Goal: Task Accomplishment & Management: Manage account settings

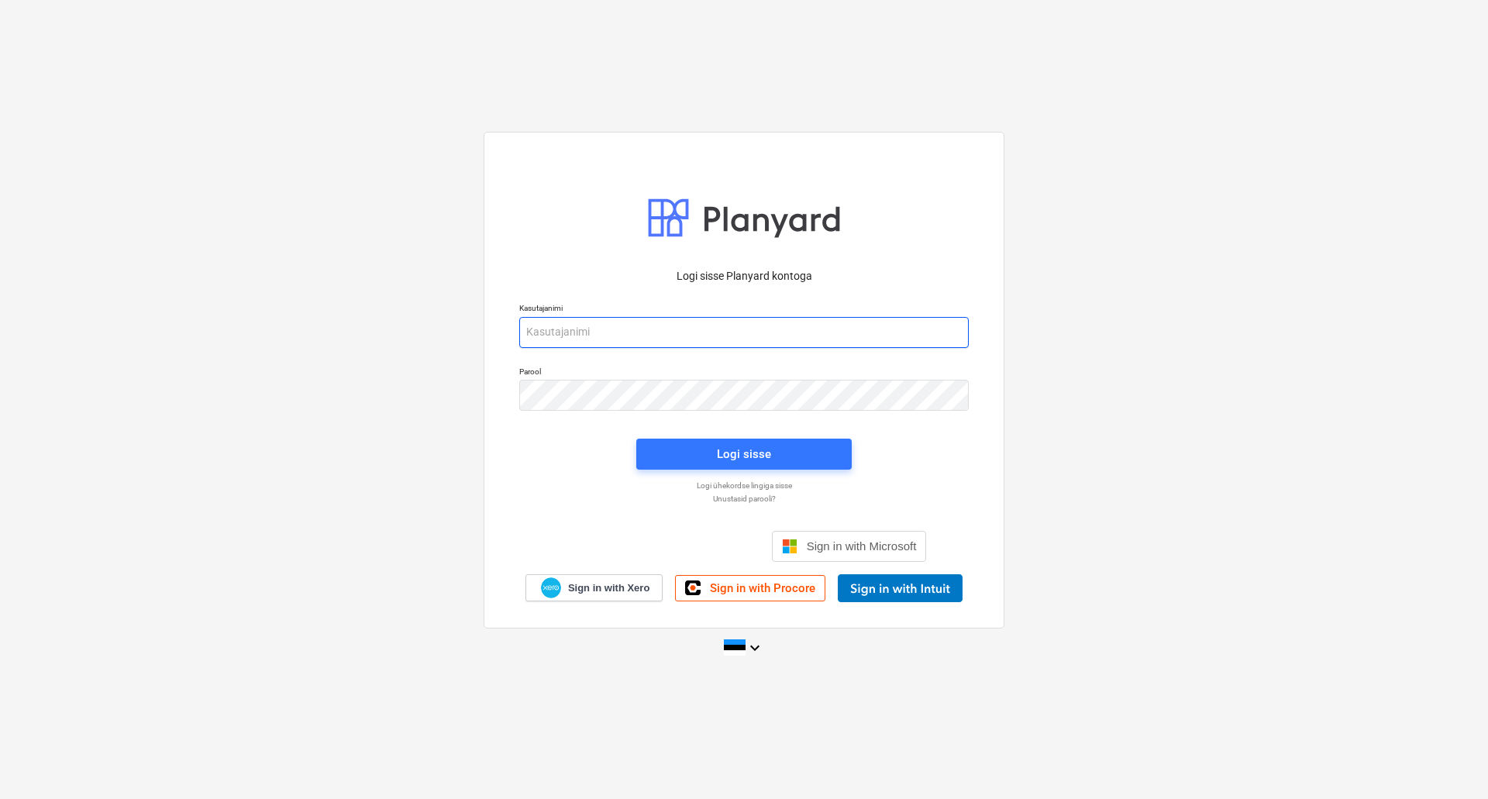
click at [598, 337] on input "email" at bounding box center [744, 332] width 450 height 31
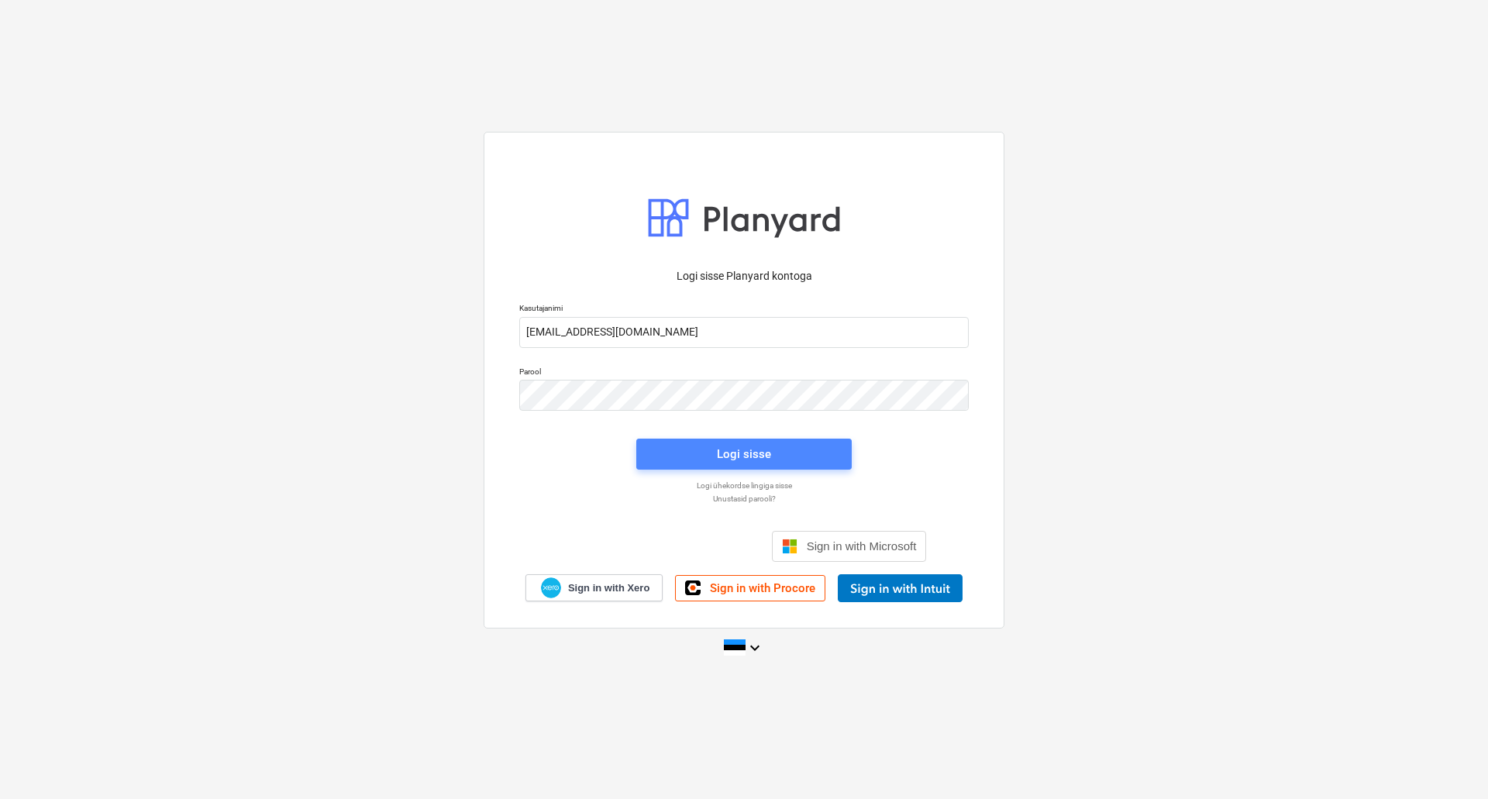
click at [713, 453] on span "Logi sisse" at bounding box center [744, 454] width 178 height 20
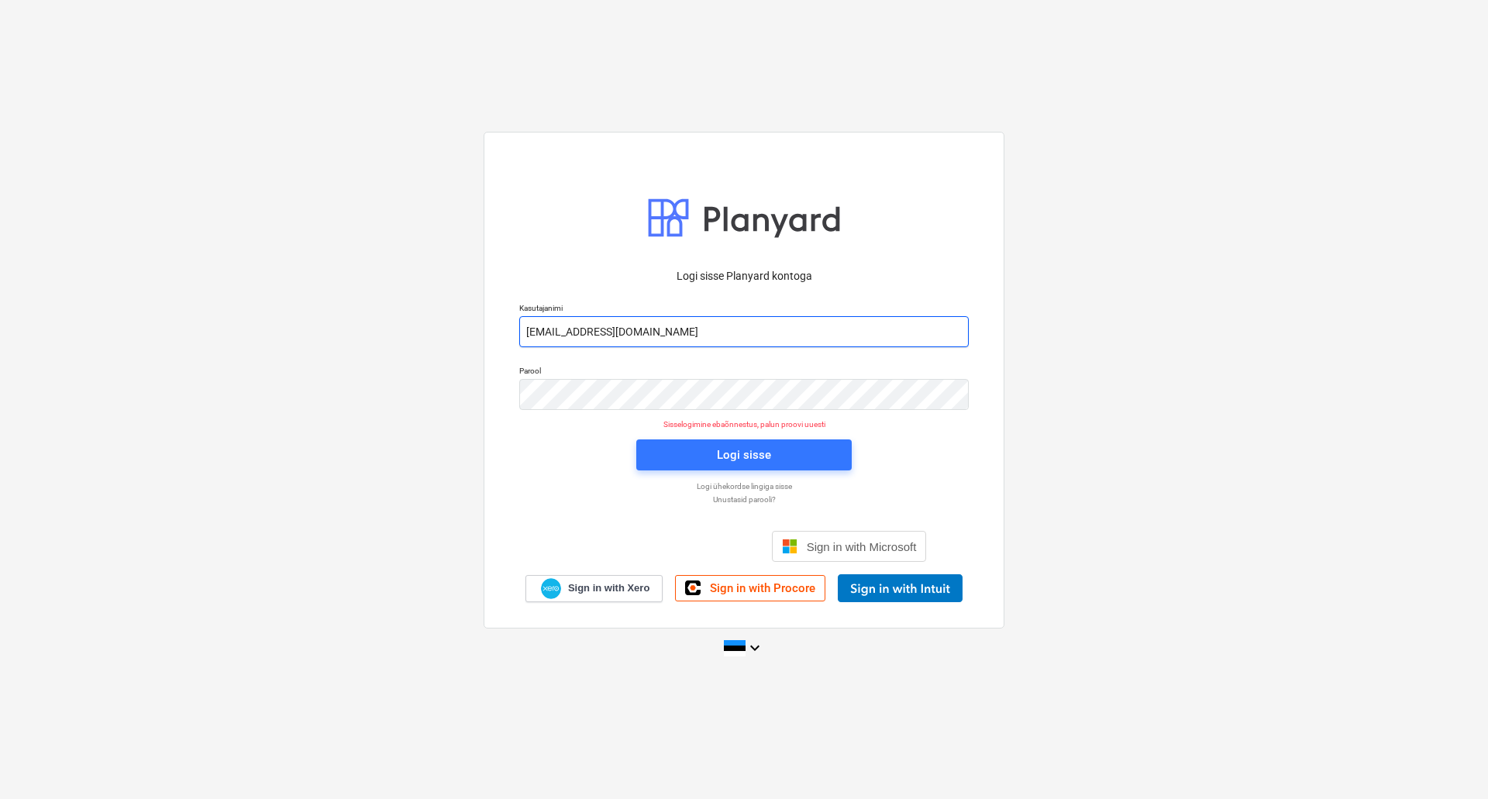
click at [555, 329] on input "[EMAIL_ADDRESS][DOMAIN_NAME]" at bounding box center [744, 331] width 450 height 31
type input "[EMAIL_ADDRESS][PERSON_NAME][DOMAIN_NAME]"
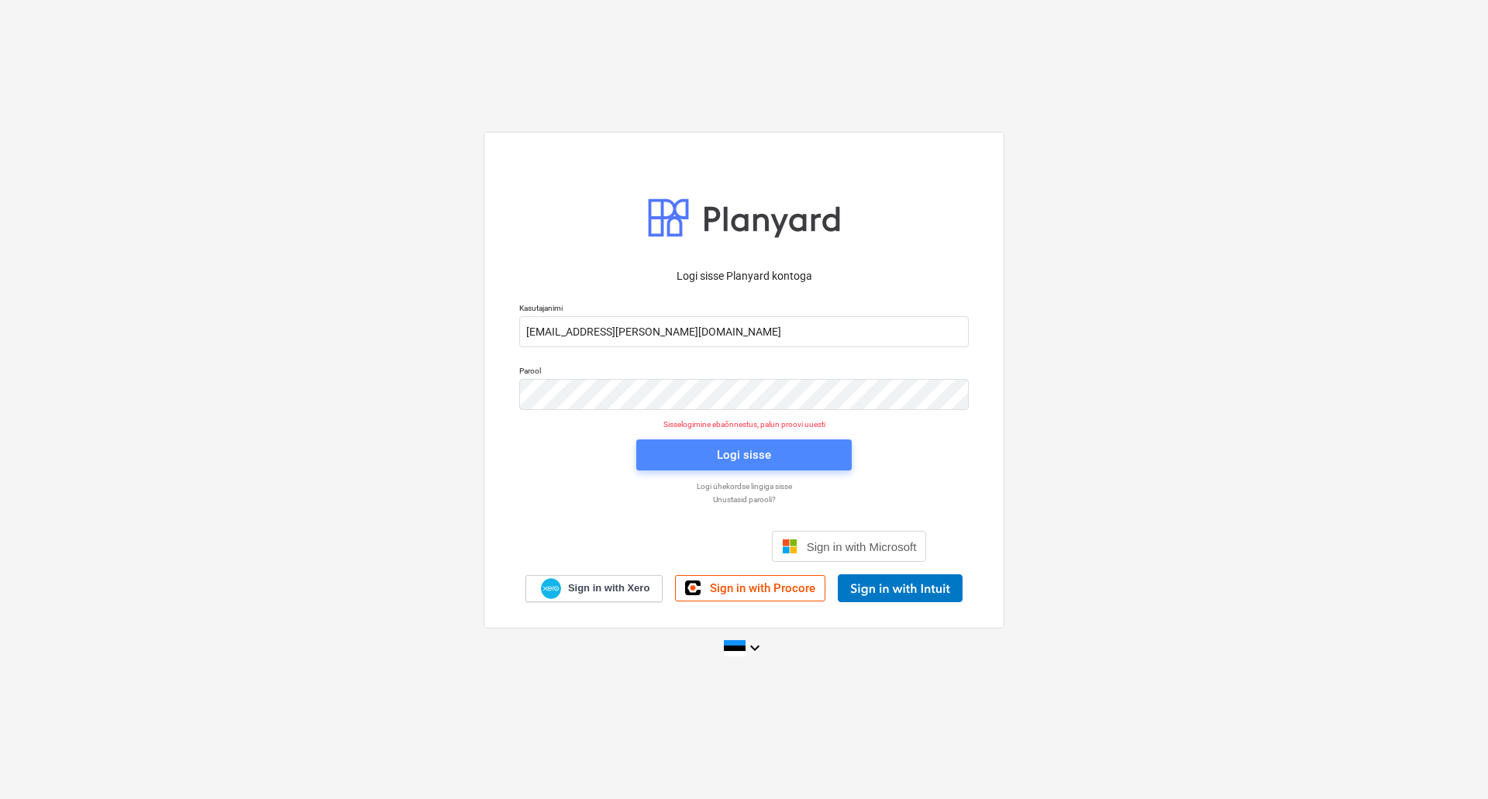
click at [667, 459] on span "Logi sisse" at bounding box center [744, 455] width 178 height 20
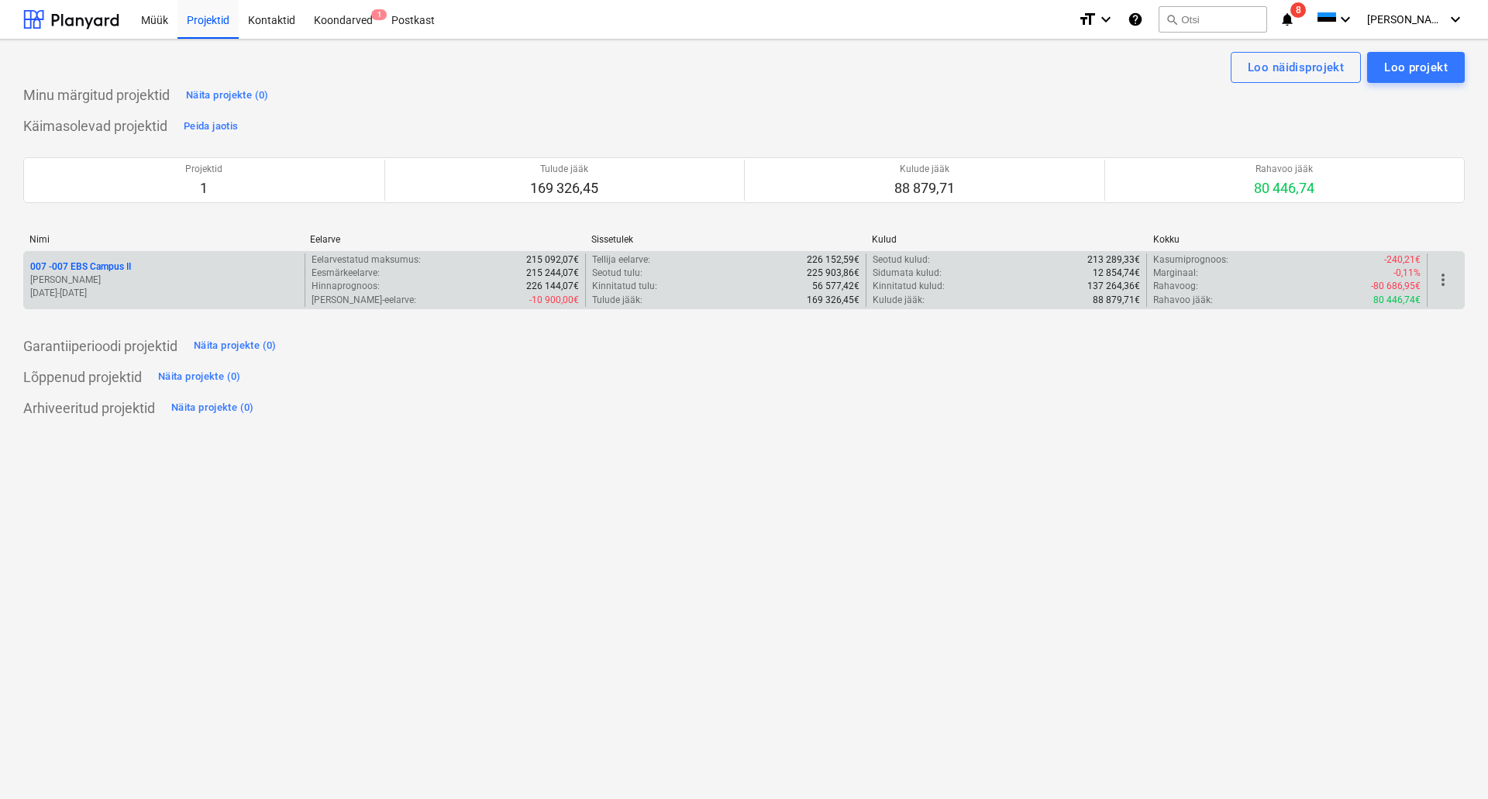
click at [122, 293] on p "[DATE] - [DATE]" at bounding box center [164, 293] width 268 height 13
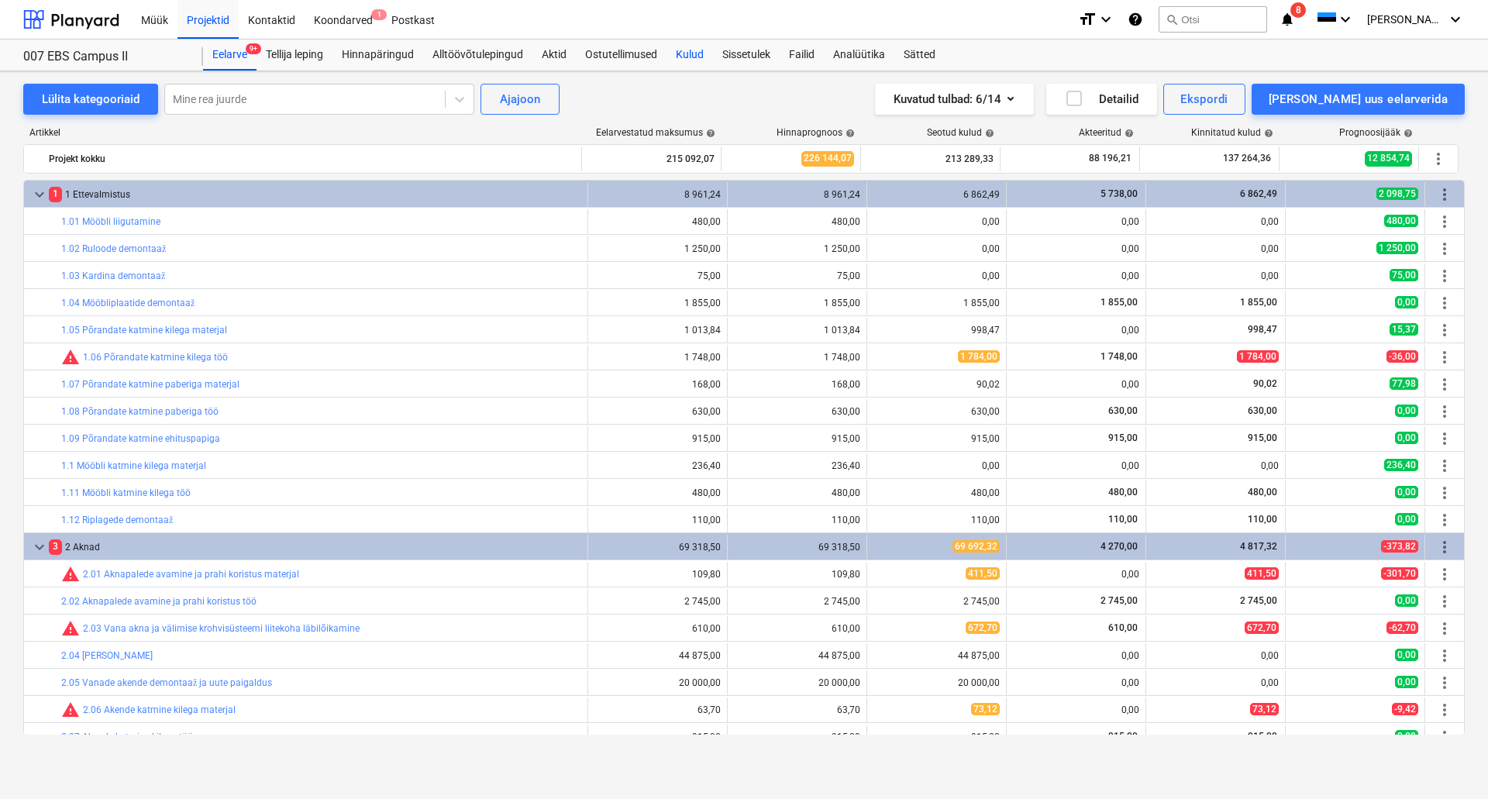
click at [698, 52] on div "Kulud" at bounding box center [690, 55] width 47 height 31
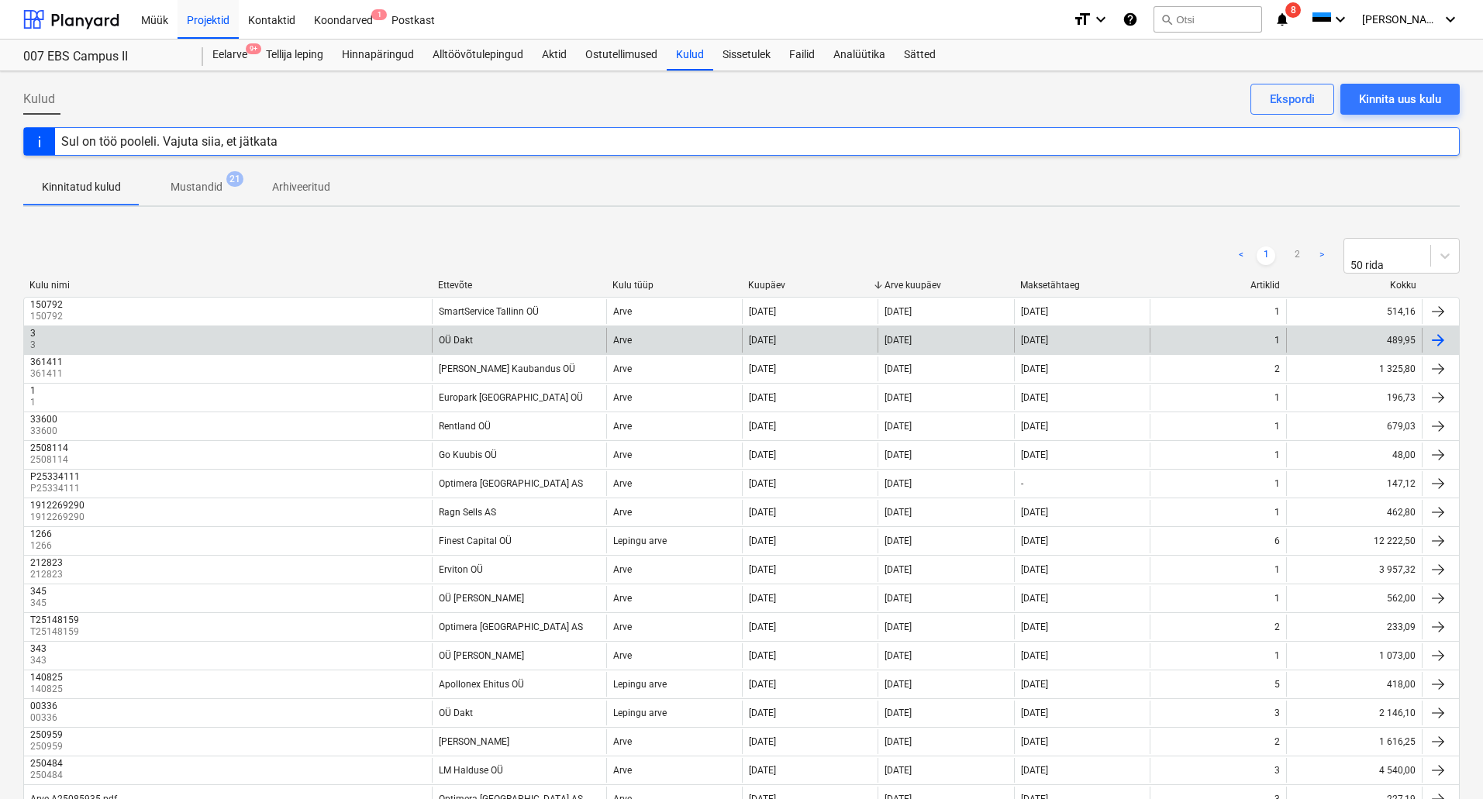
click at [365, 329] on div "3 3" at bounding box center [228, 340] width 408 height 25
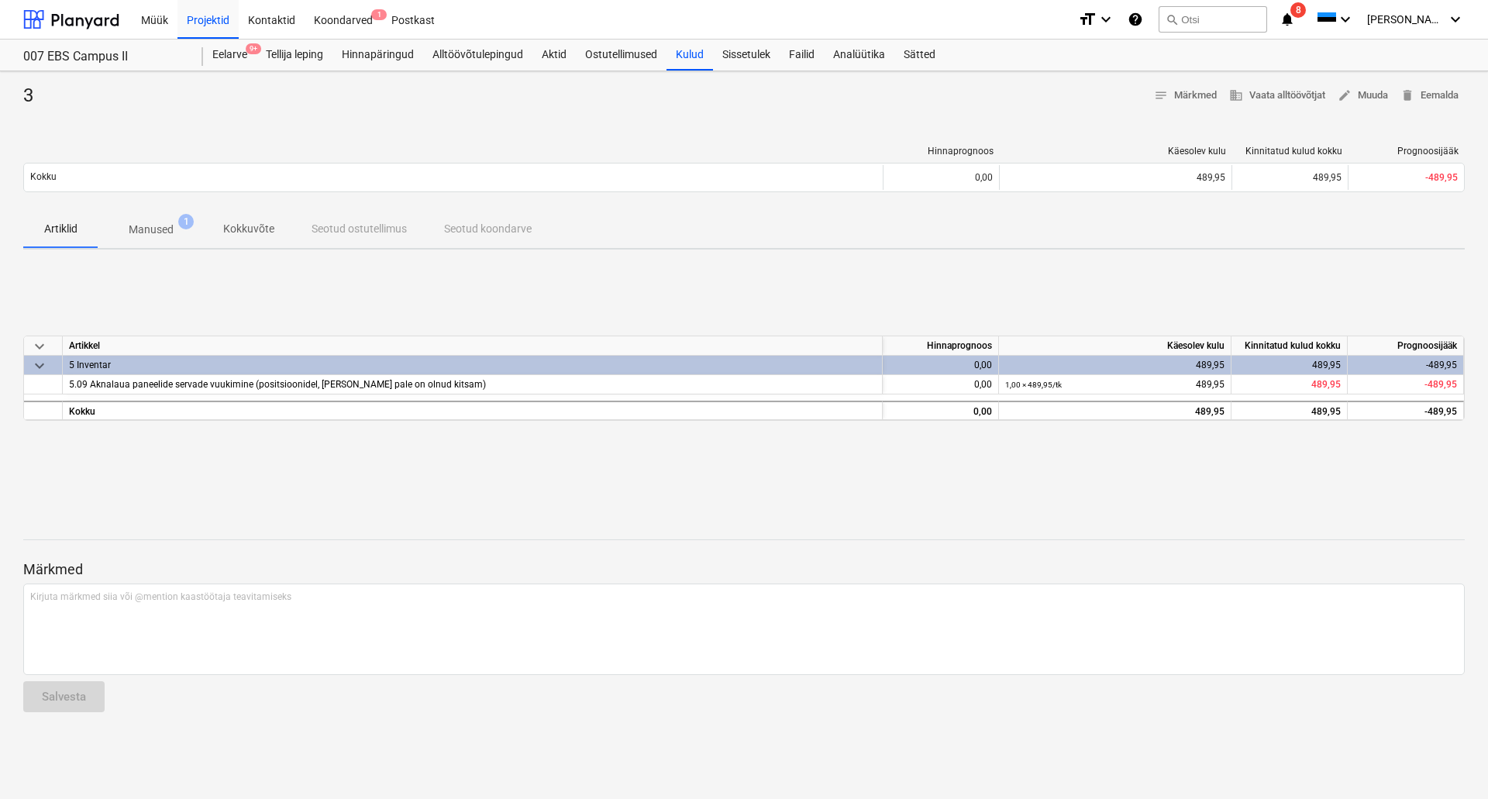
click at [167, 223] on p "Manused" at bounding box center [151, 230] width 45 height 16
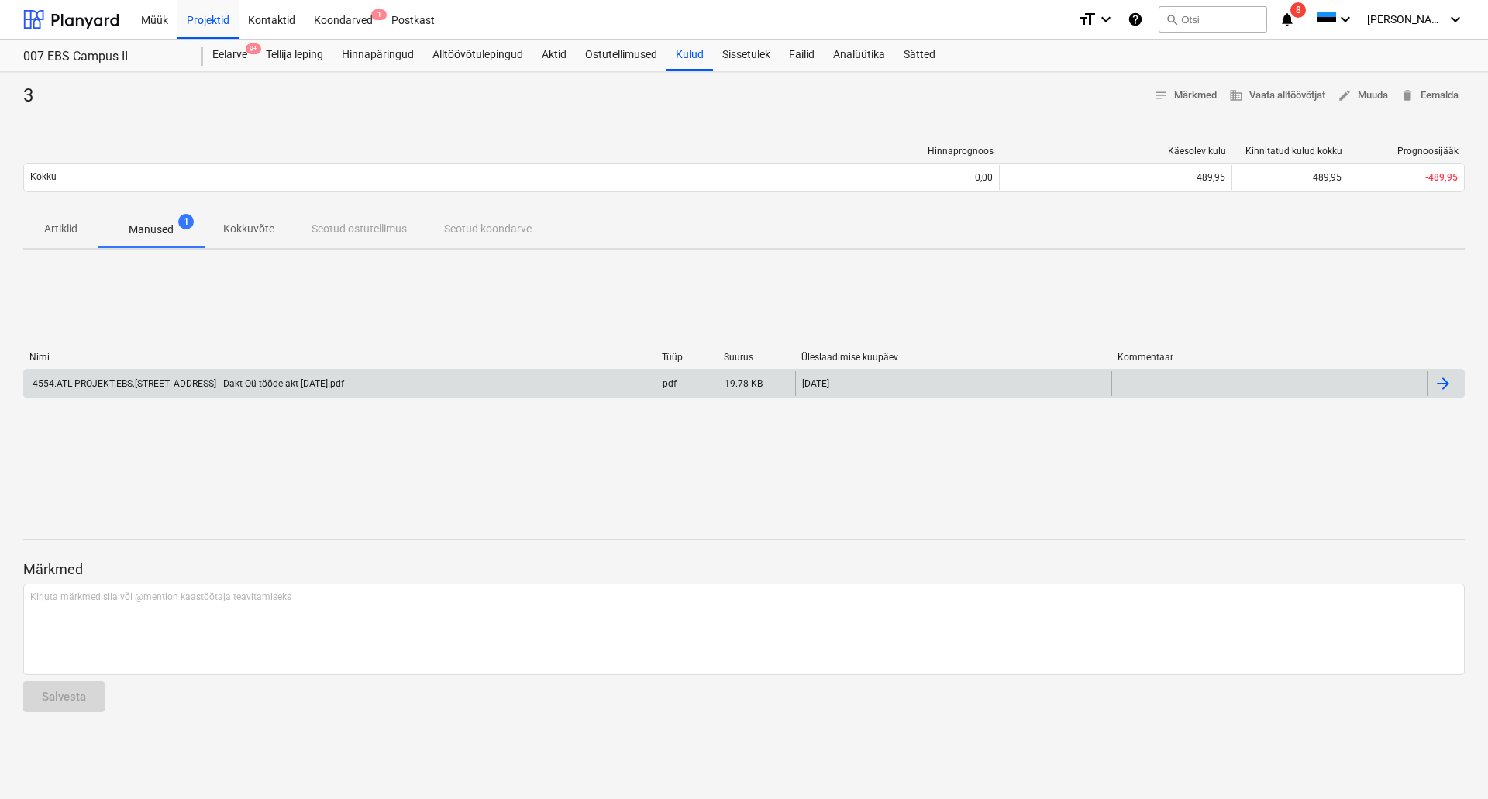
click at [238, 388] on div "4554.ATL PROJEKT.EBS.[STREET_ADDRESS] - Dakt Oü tööde akt [DATE].pdf" at bounding box center [187, 383] width 314 height 11
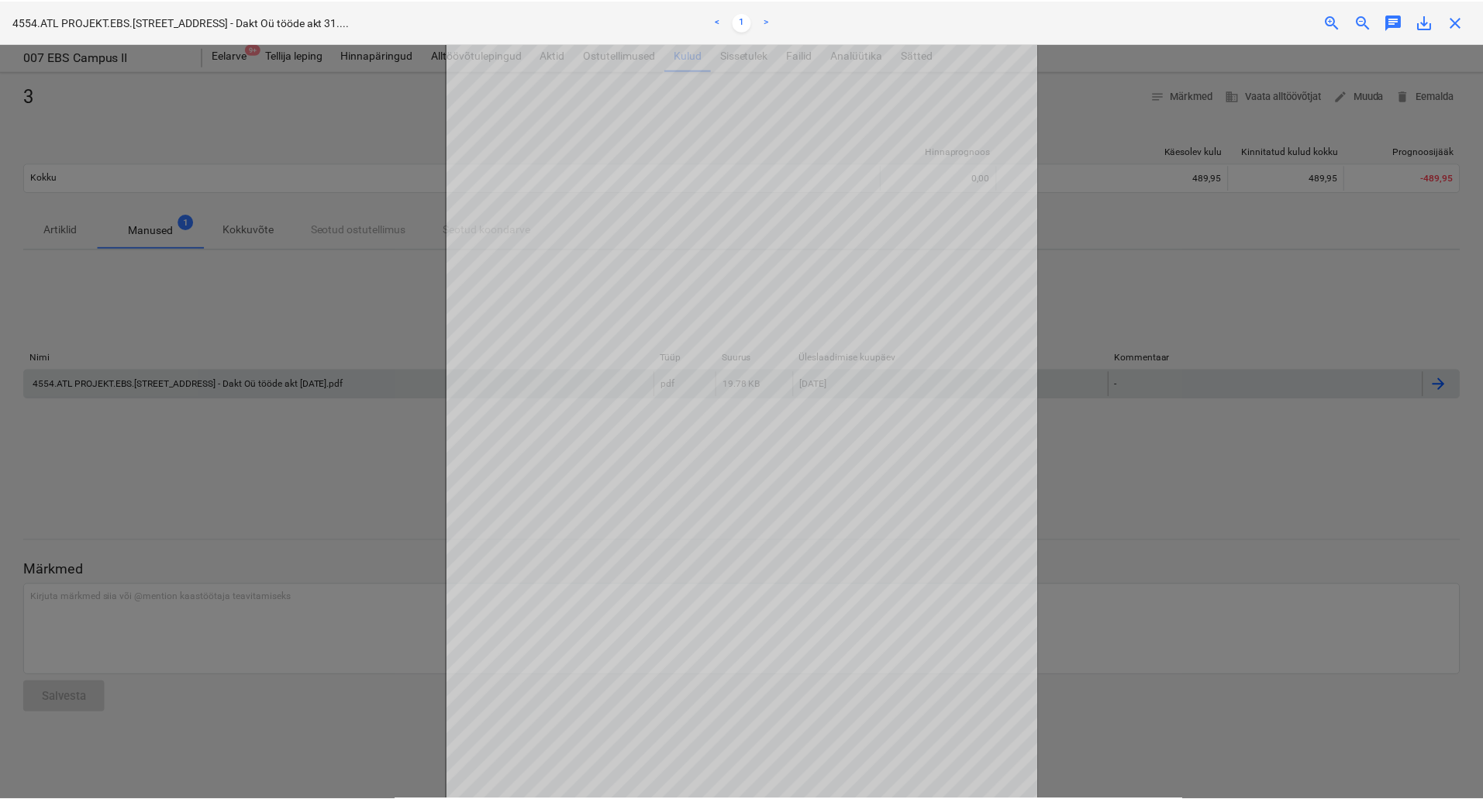
scroll to position [15, 0]
click at [348, 497] on div at bounding box center [744, 421] width 1488 height 756
click at [1465, 28] on span "close" at bounding box center [1460, 21] width 19 height 19
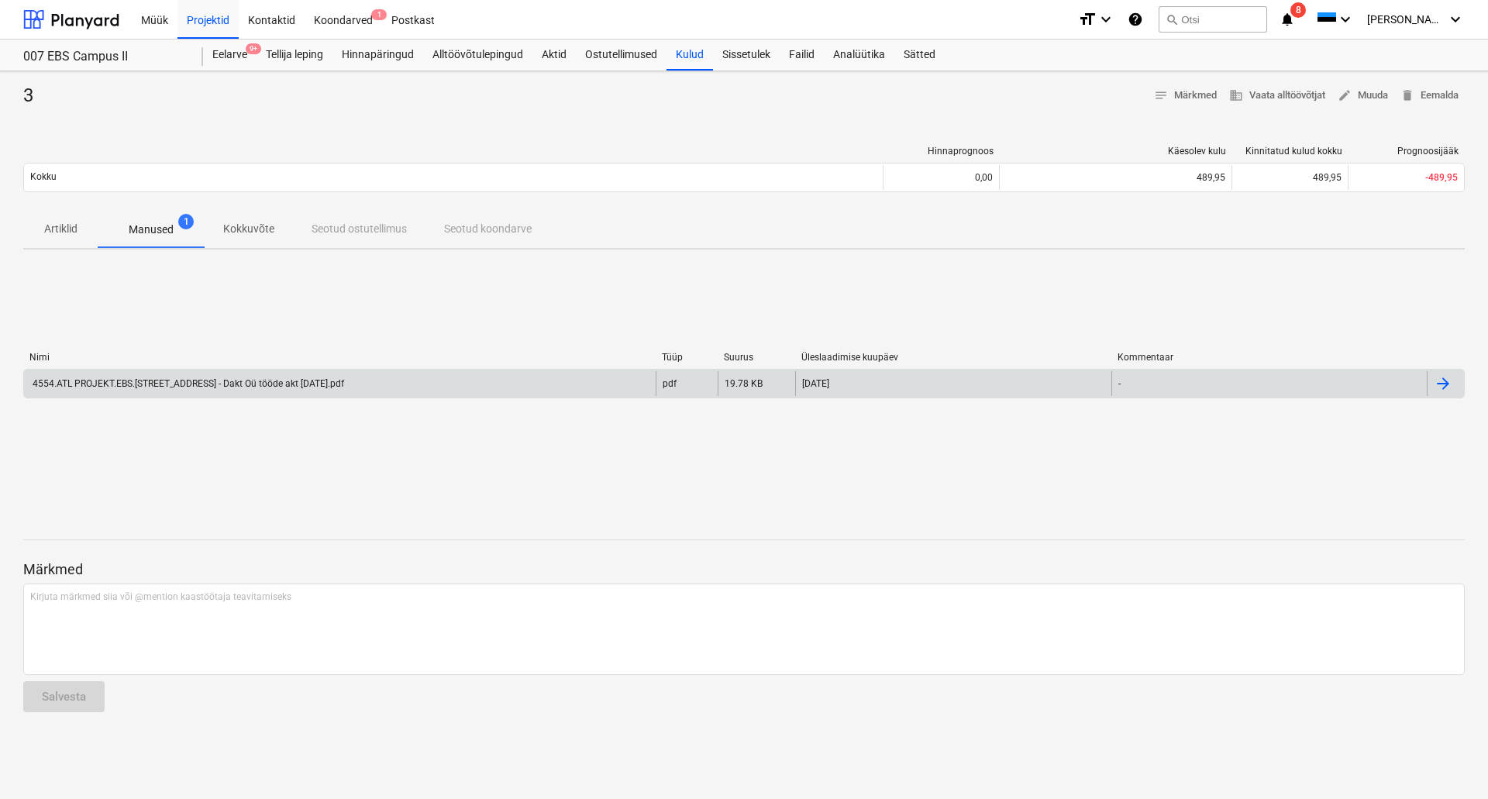
click at [1443, 391] on div at bounding box center [1443, 383] width 19 height 19
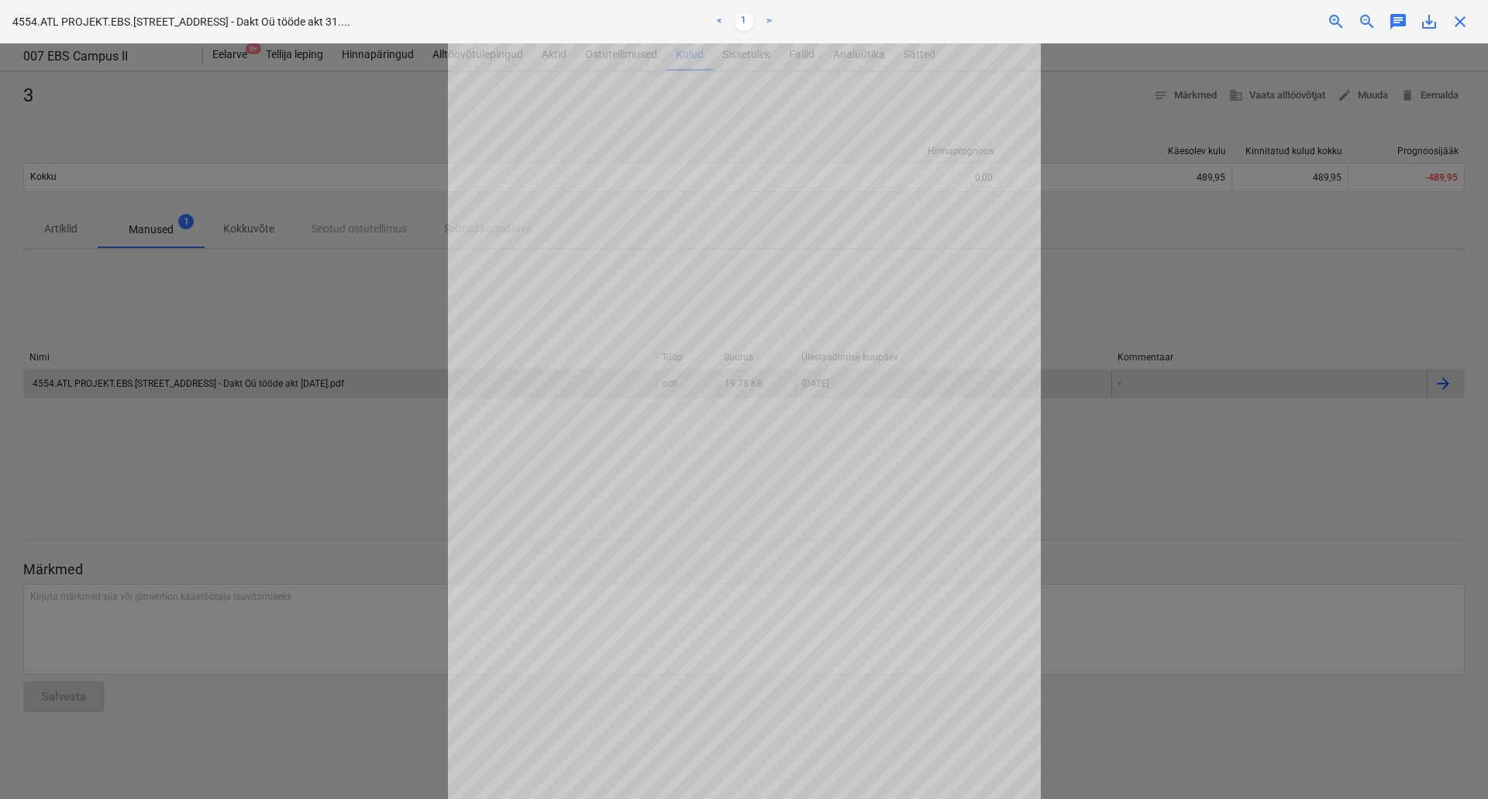
click at [1343, 488] on div at bounding box center [744, 421] width 1488 height 756
click at [1463, 23] on span "close" at bounding box center [1460, 21] width 19 height 19
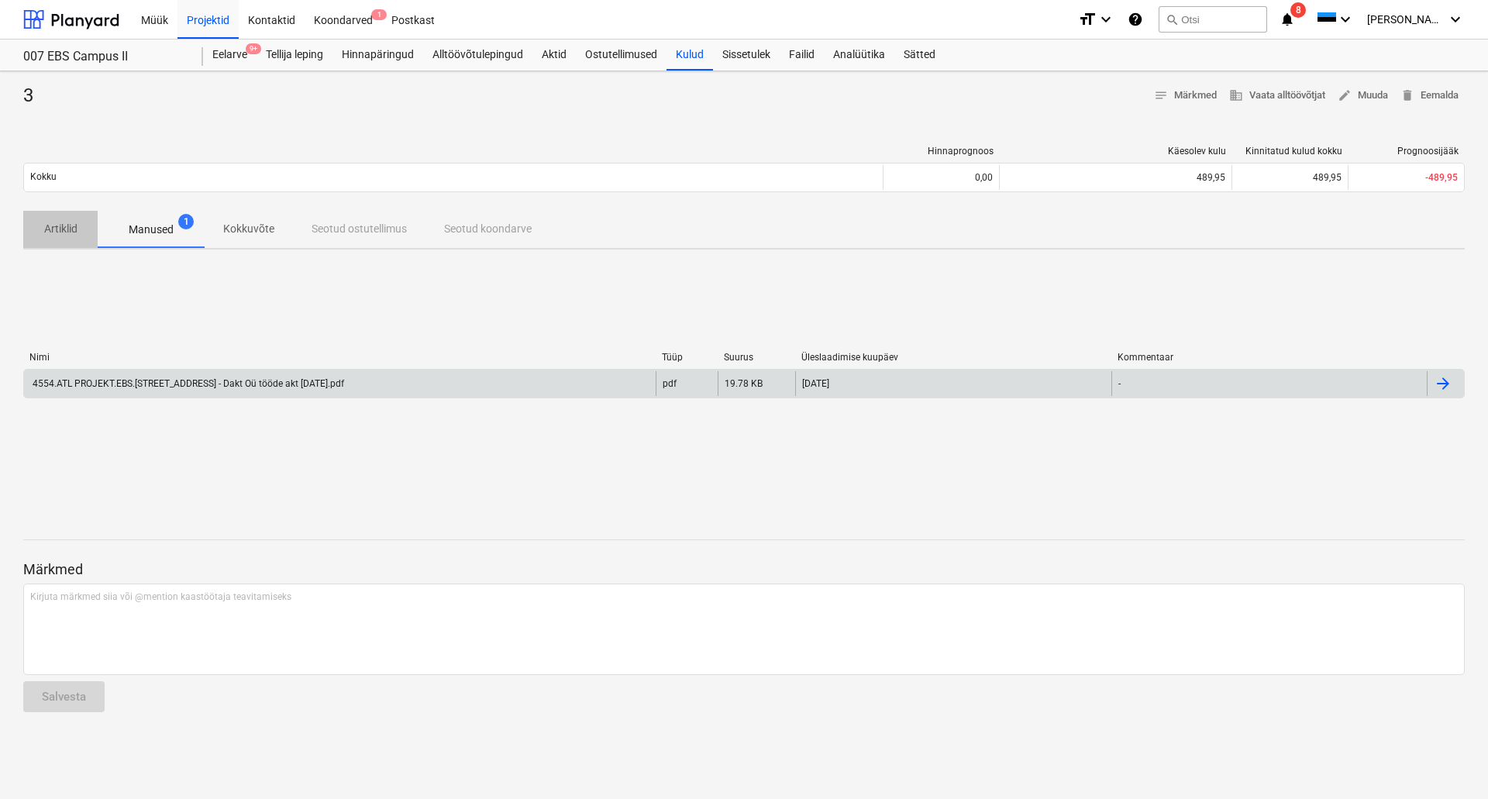
click at [70, 227] on p "Artiklid" at bounding box center [60, 229] width 37 height 16
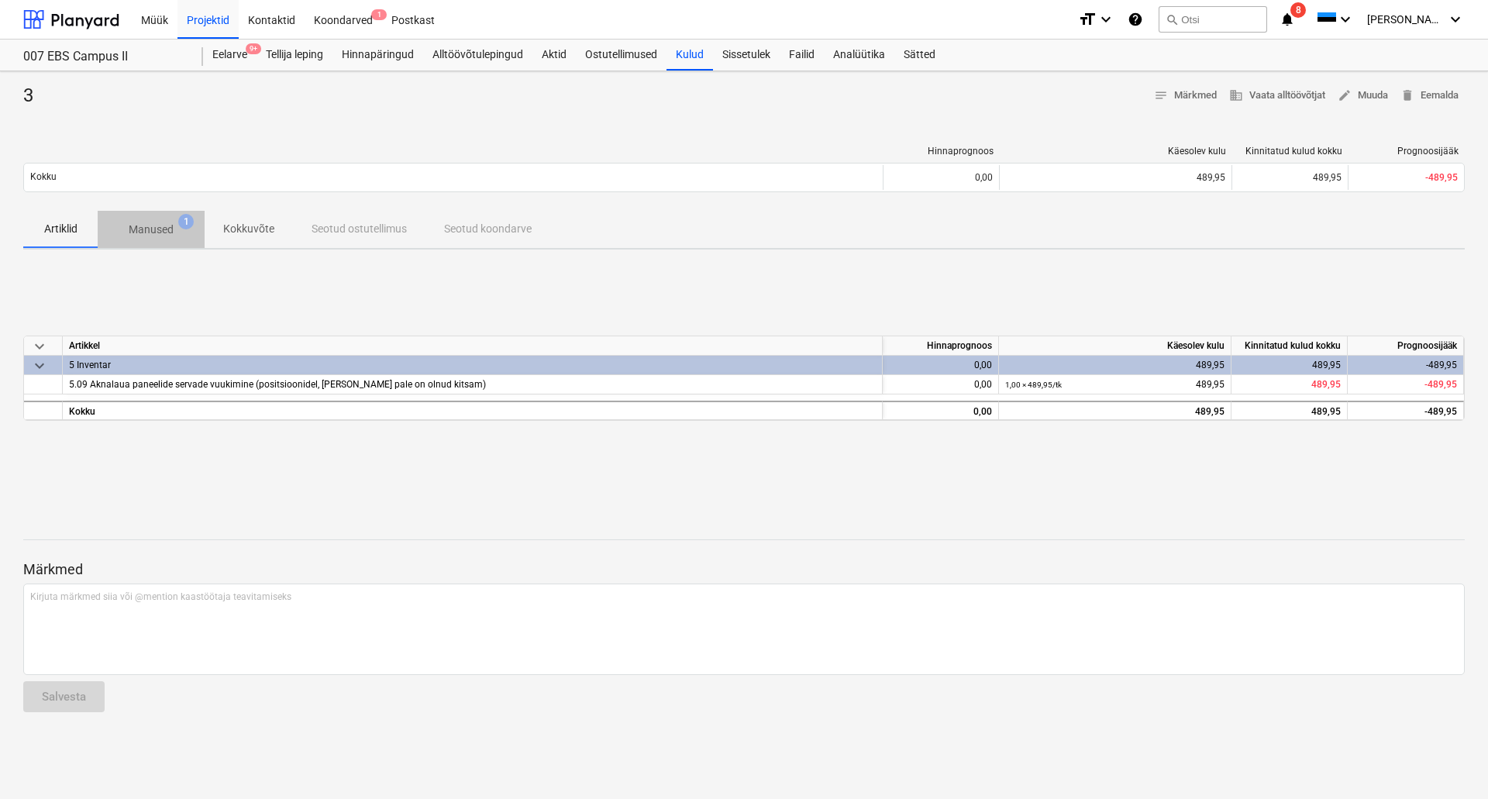
click at [167, 227] on p "Manused" at bounding box center [151, 230] width 45 height 16
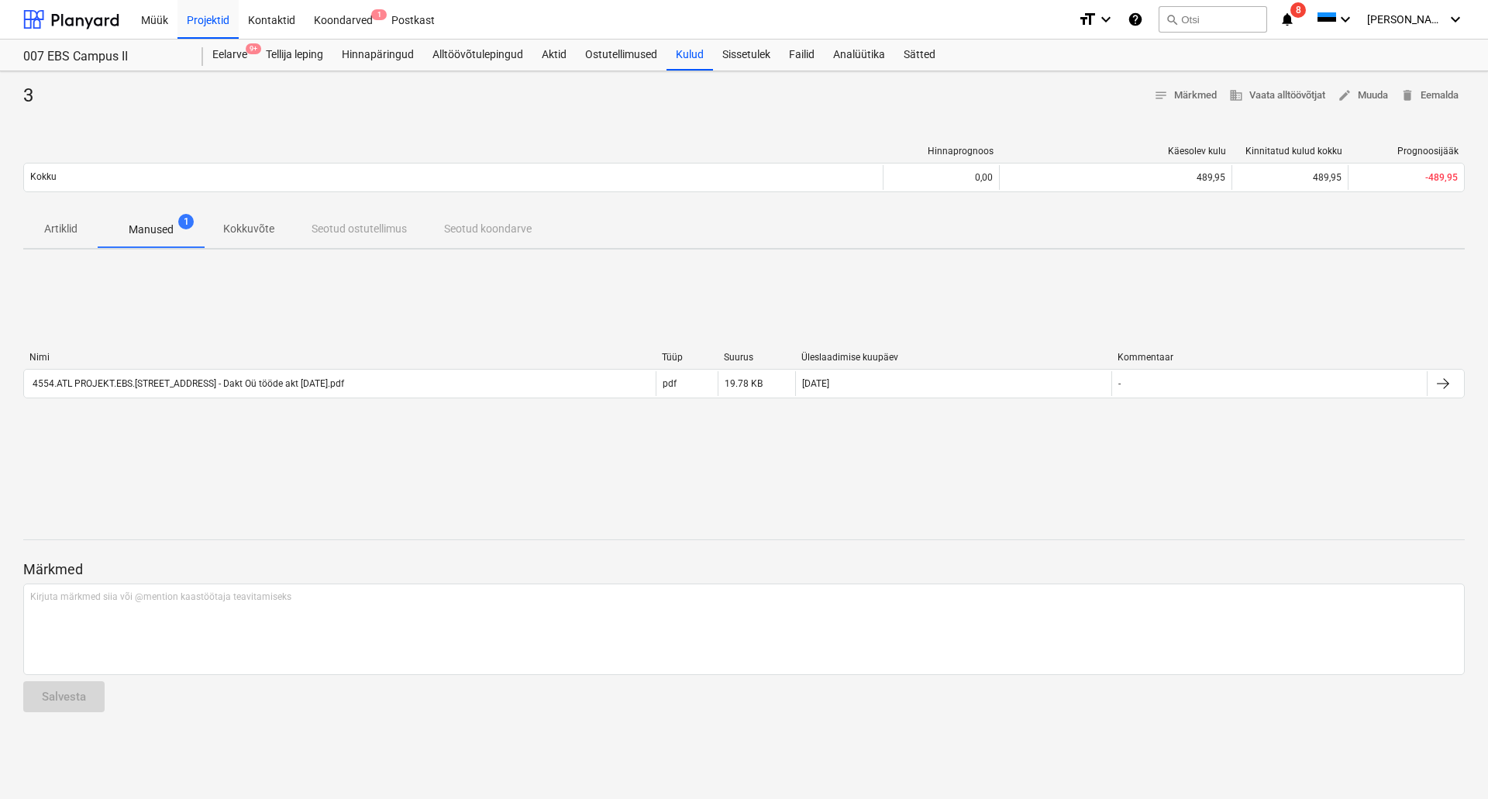
click at [230, 233] on p "Kokkuvõte" at bounding box center [248, 229] width 51 height 16
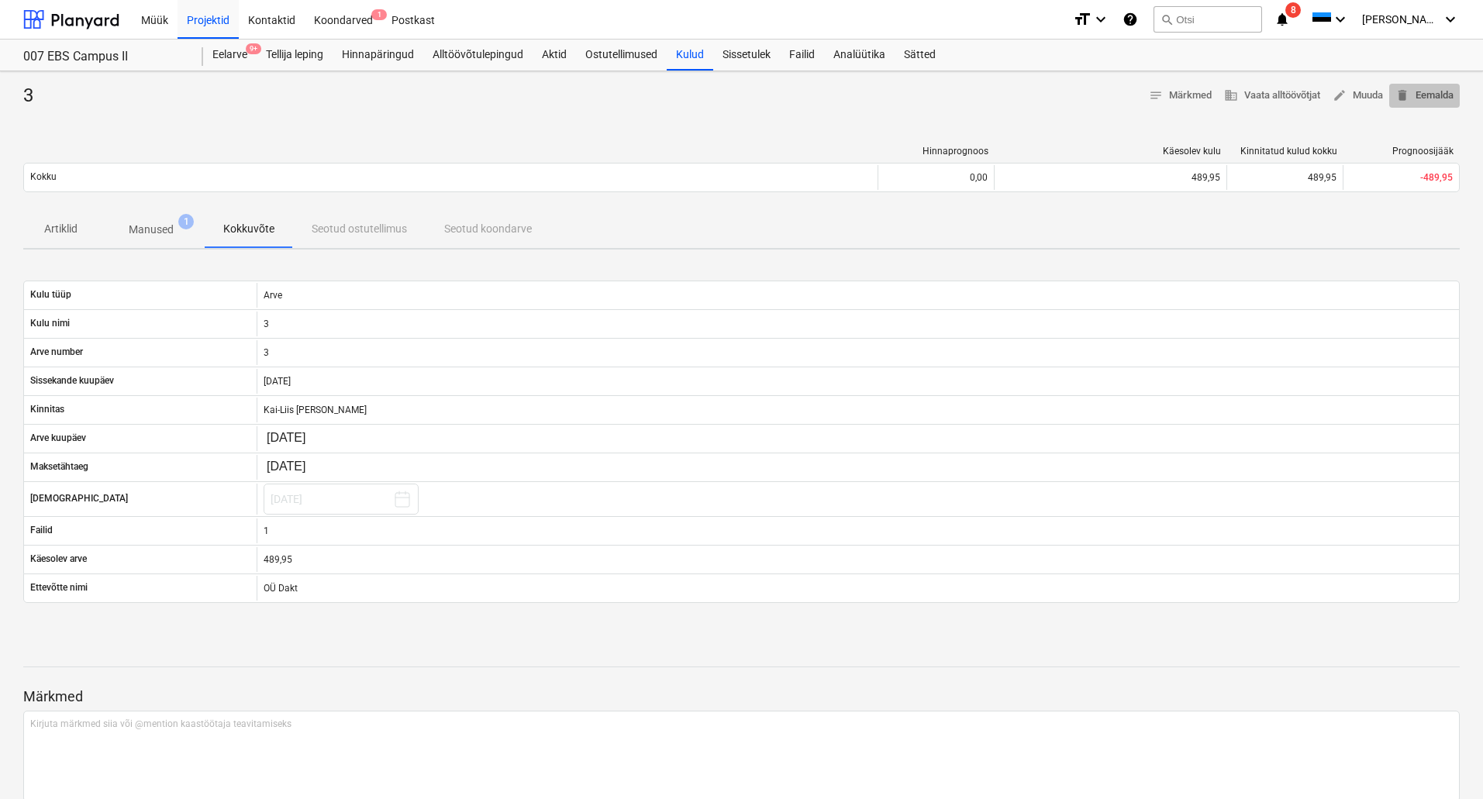
click at [1425, 99] on span "delete Eemalda" at bounding box center [1424, 96] width 58 height 18
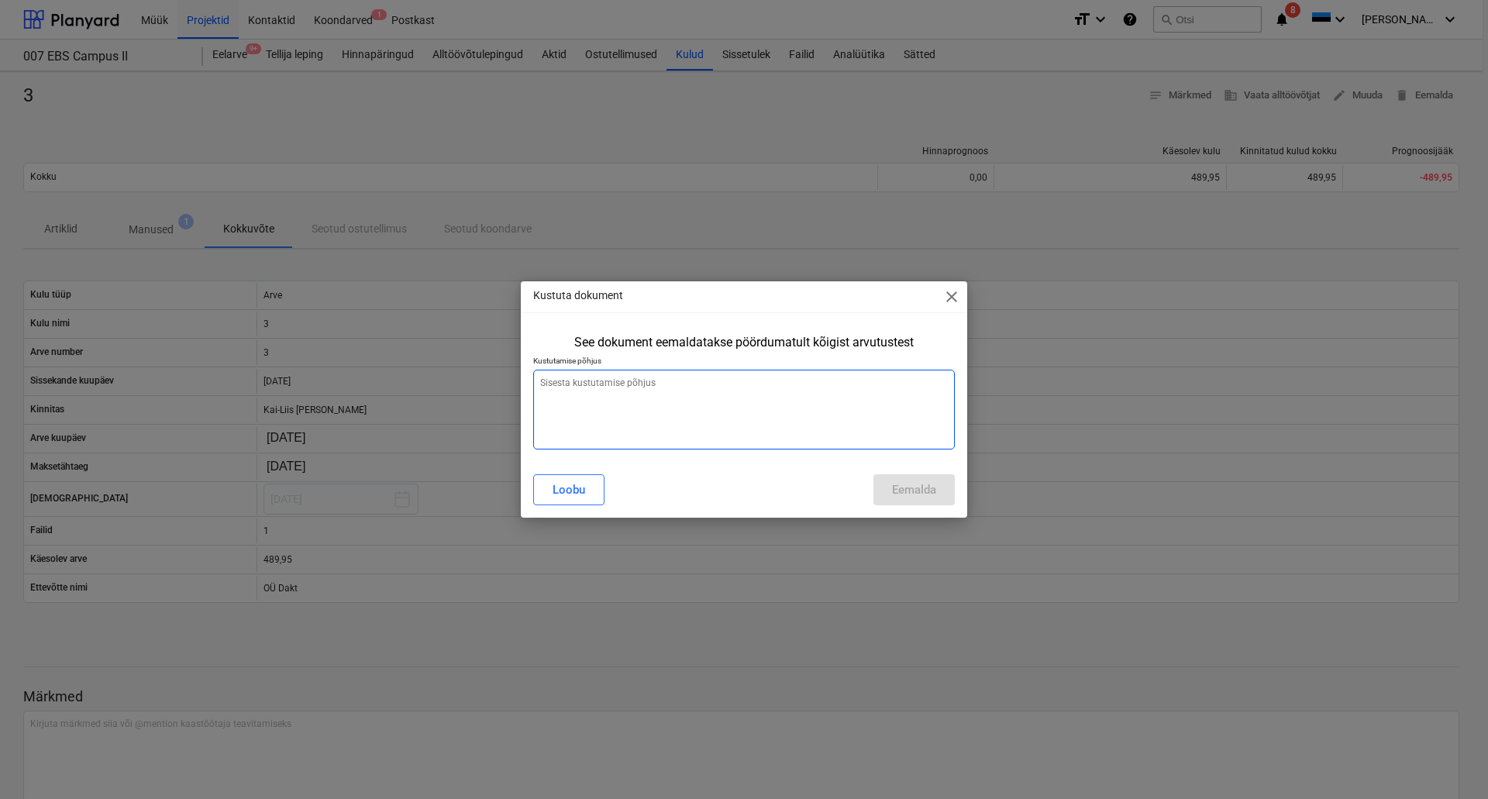
click at [679, 396] on textarea at bounding box center [744, 410] width 422 height 80
type textarea "a"
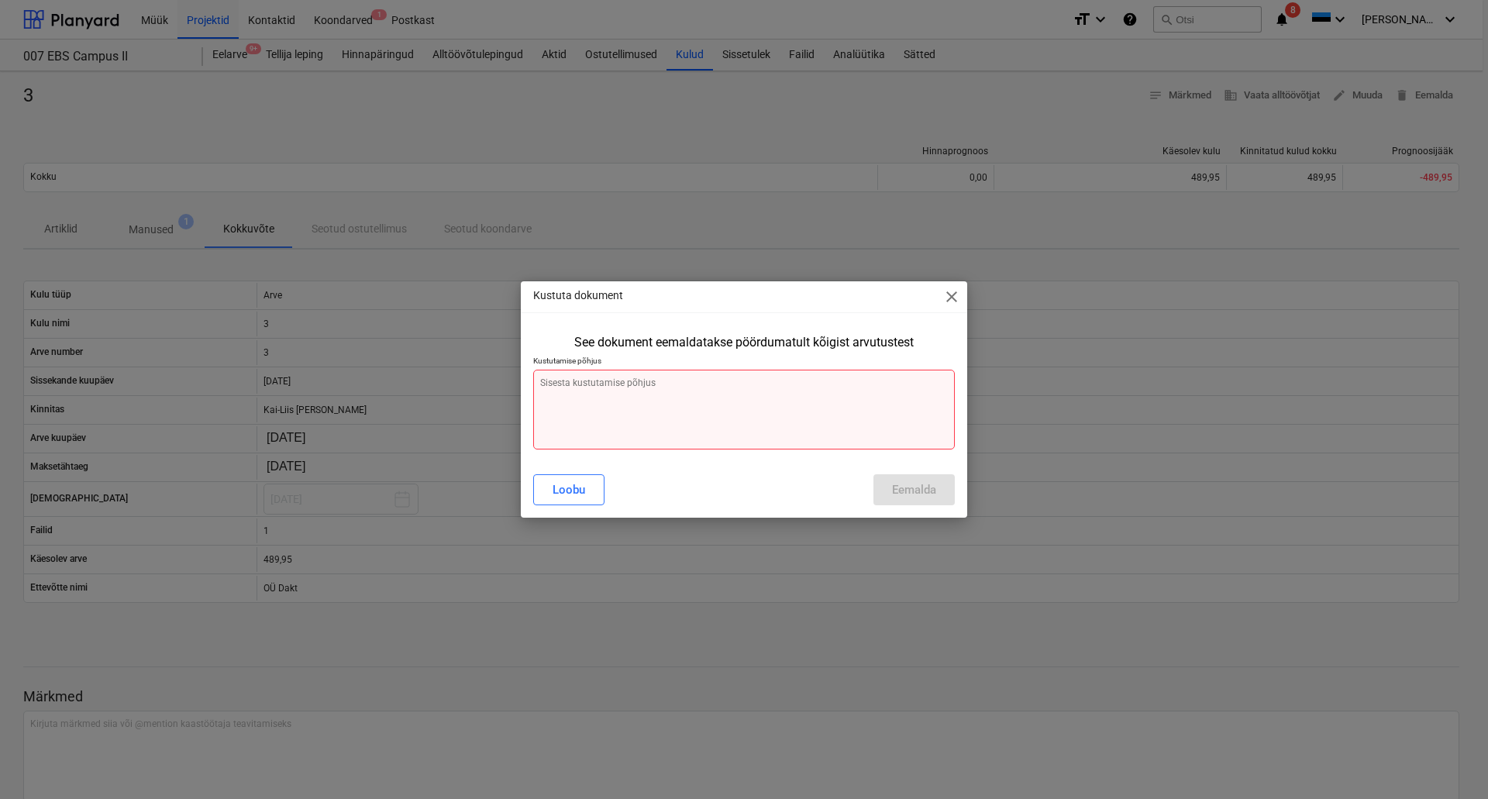
click at [679, 396] on textarea at bounding box center [744, 410] width 422 height 80
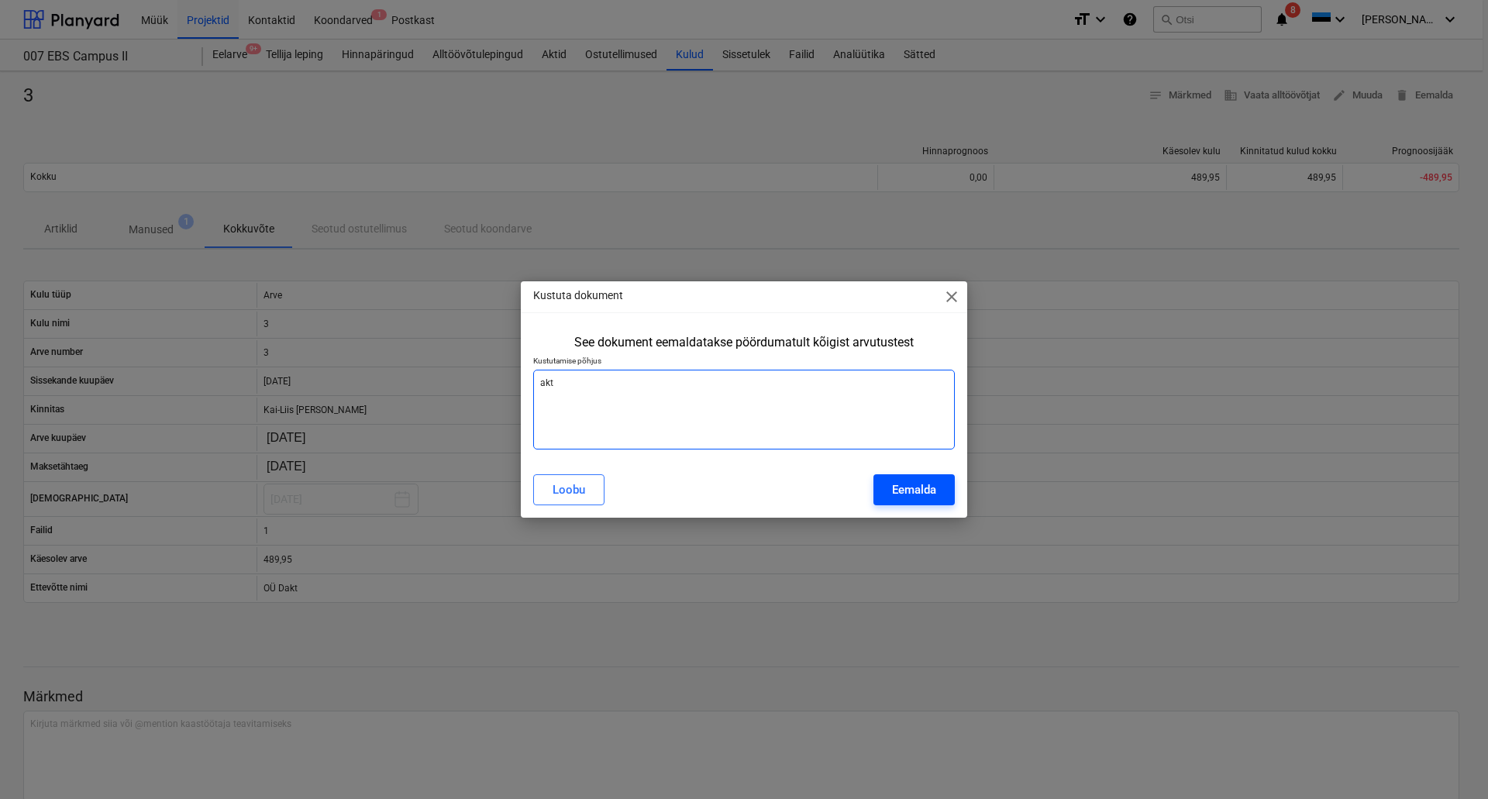
type textarea "akt"
click at [922, 489] on div "Eemalda" at bounding box center [914, 490] width 44 height 20
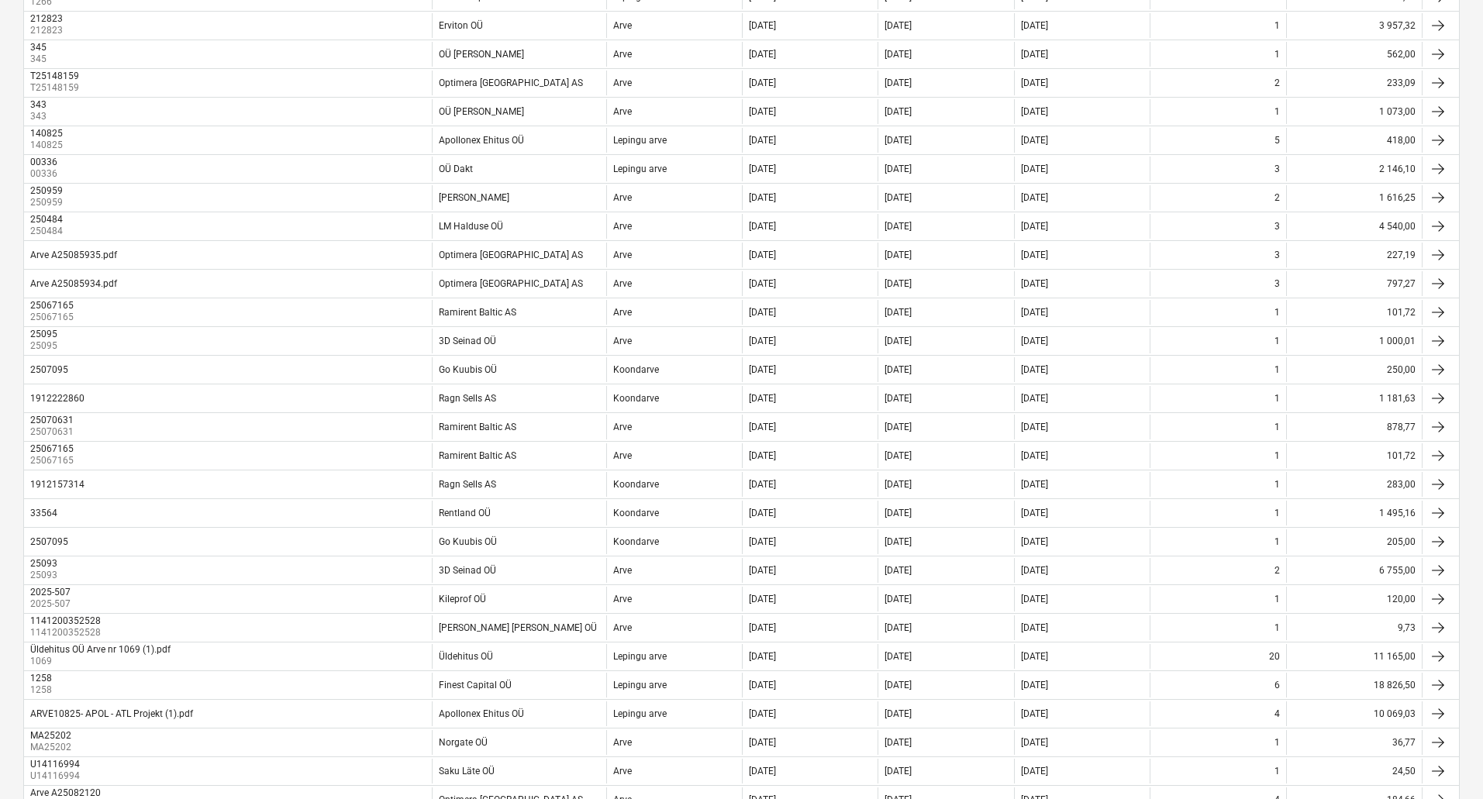
scroll to position [519, 0]
